Goal: Book appointment/travel/reservation

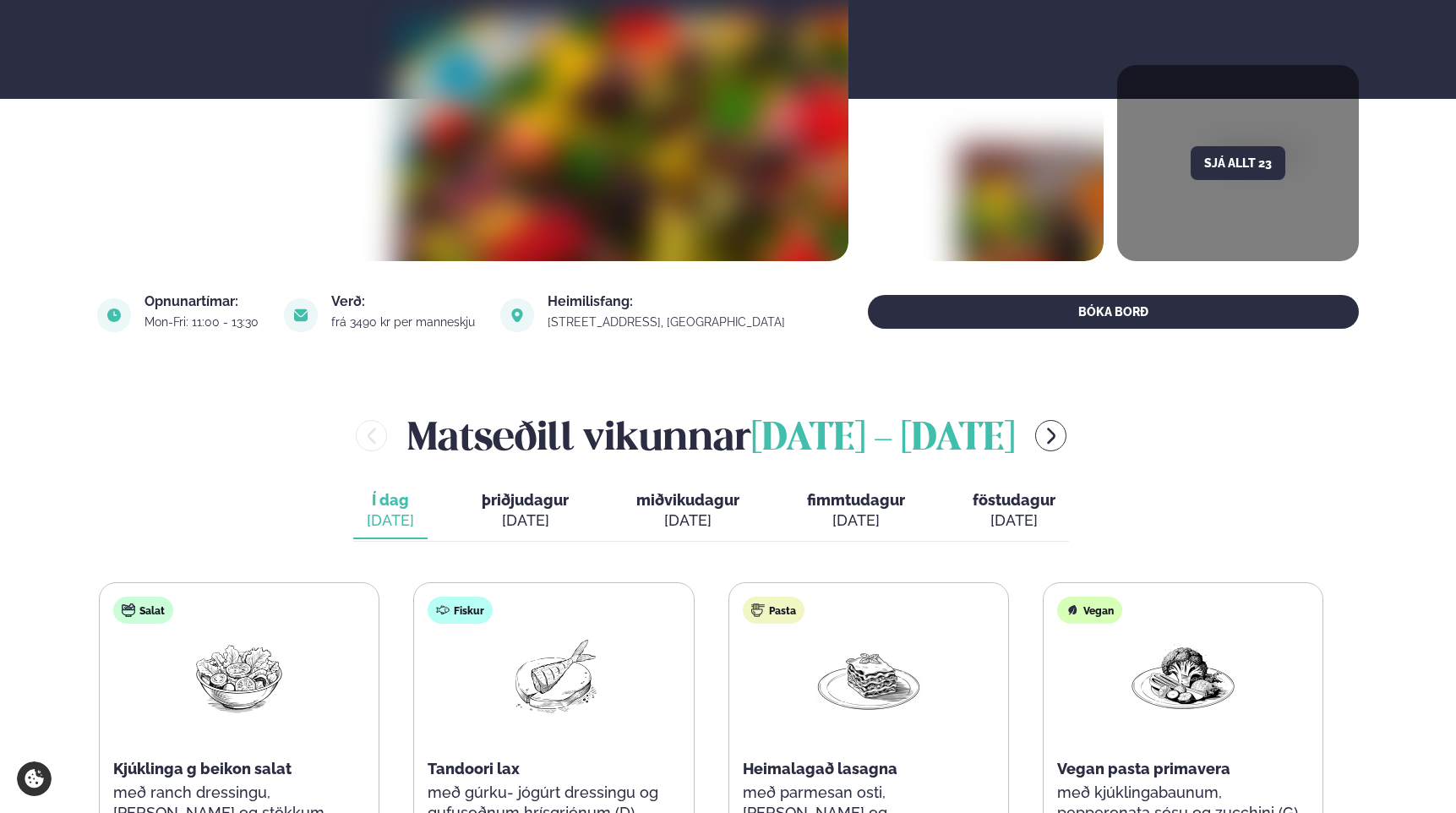
scroll to position [571, 0]
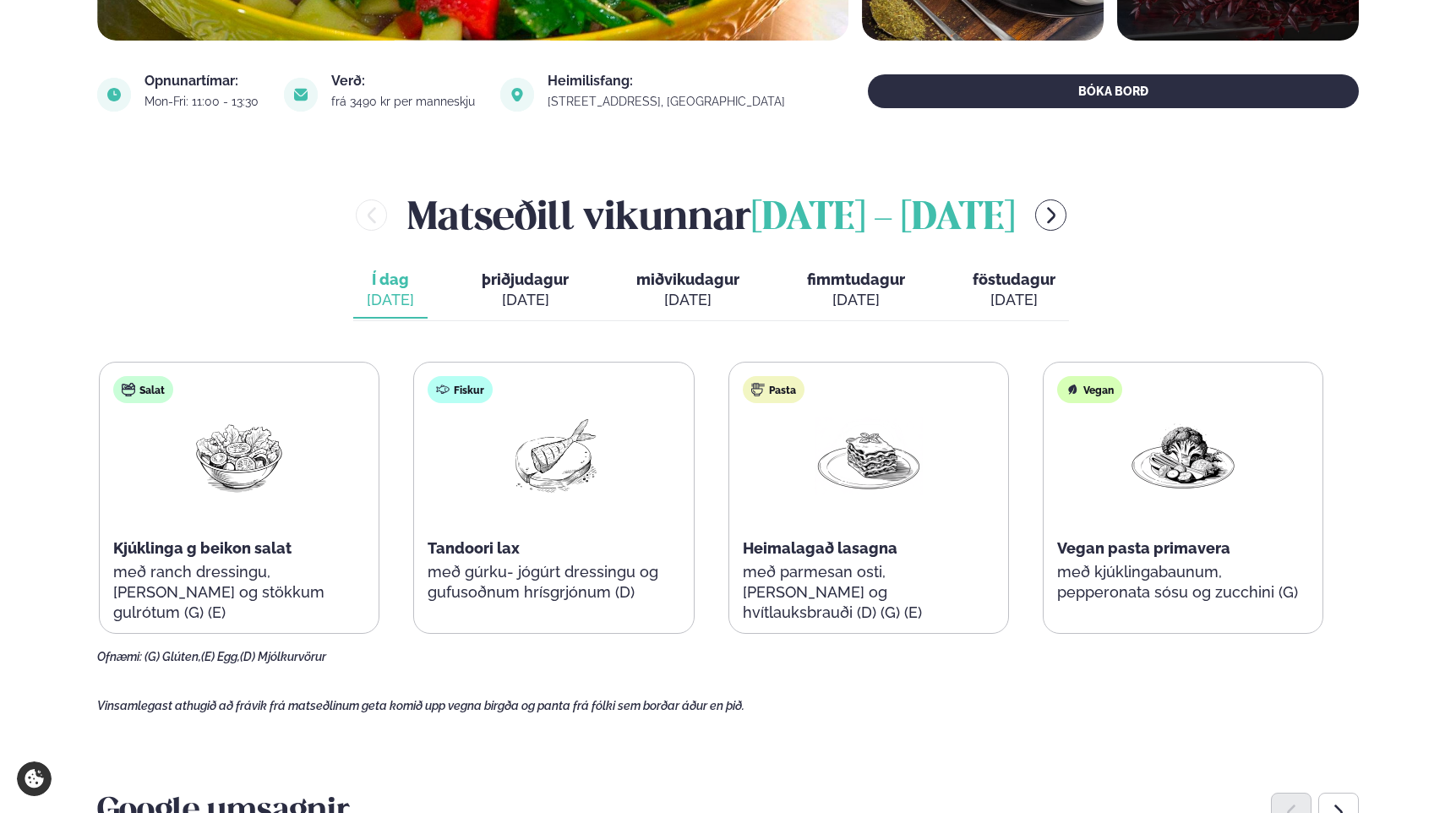
click at [512, 271] on span "þriðjudagur" at bounding box center [525, 279] width 87 height 18
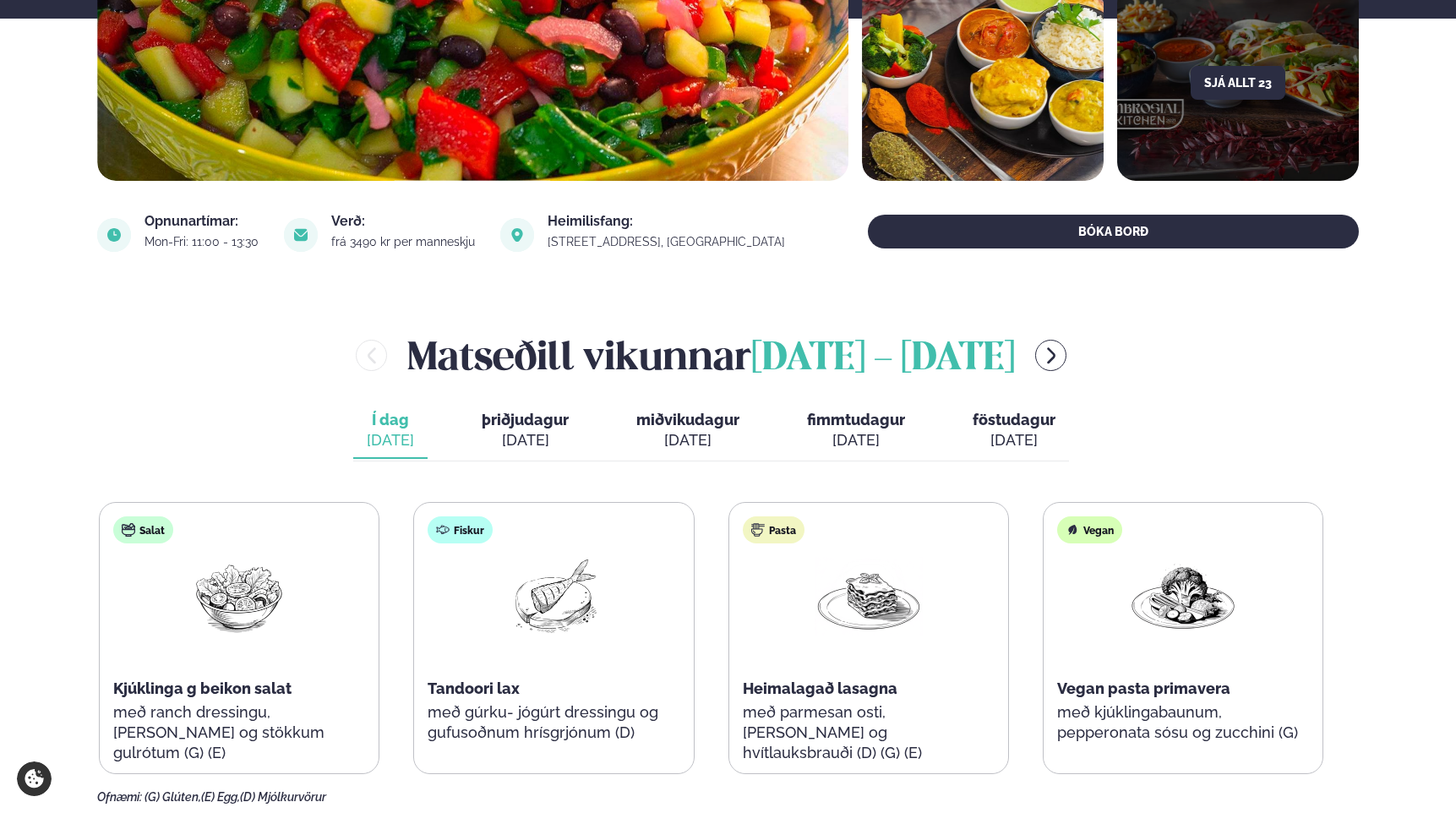
scroll to position [480, 0]
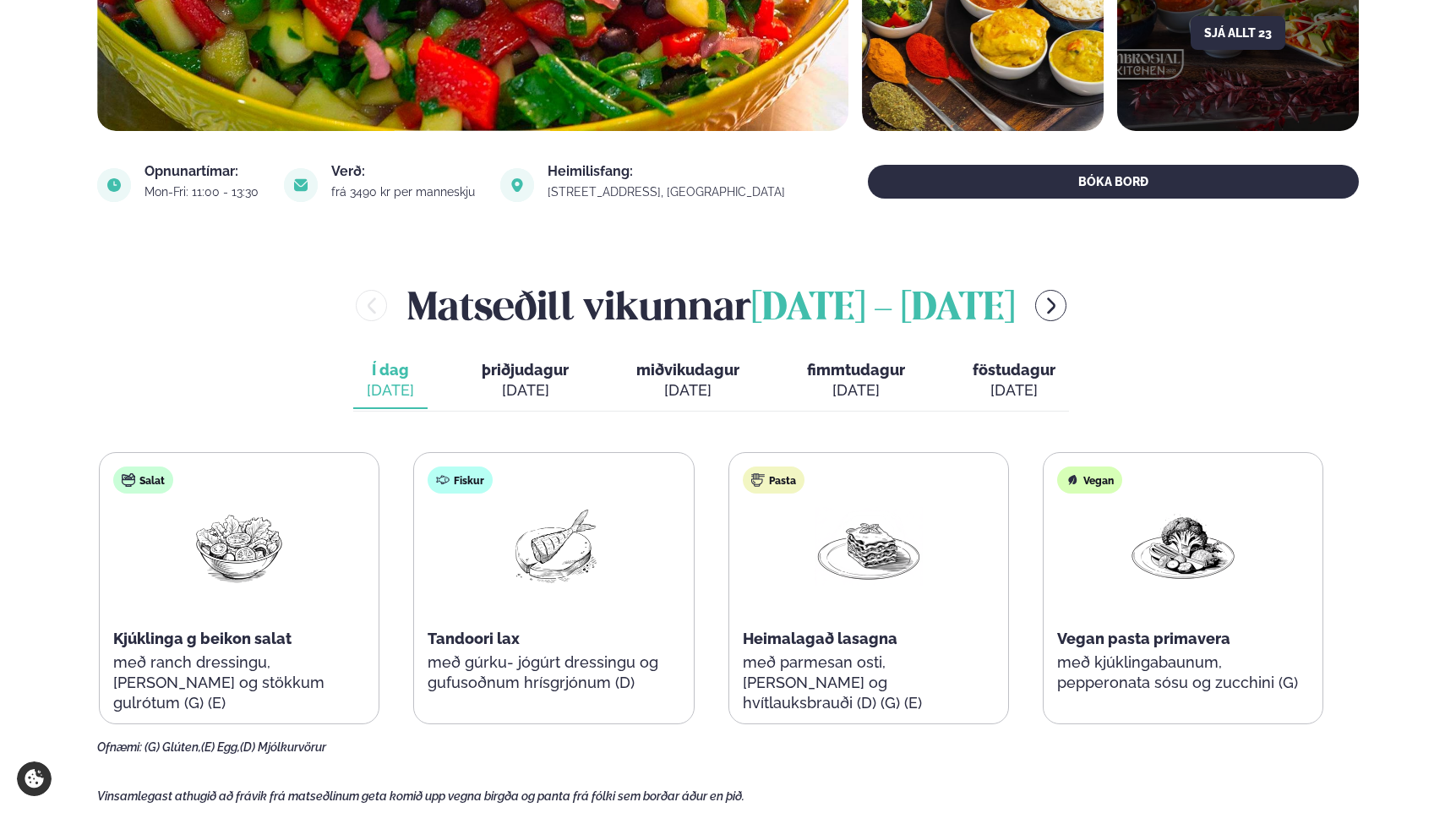
click at [460, 375] on div "Í dag Í d. [DATE] þriðjudagur þri. [DATE] miðvikudagur mið. [DATE] fimmtudagur …" at bounding box center [712, 383] width 716 height 58
click at [541, 382] on div "[DATE]" at bounding box center [525, 391] width 87 height 20
